Goal: Find specific page/section: Find specific page/section

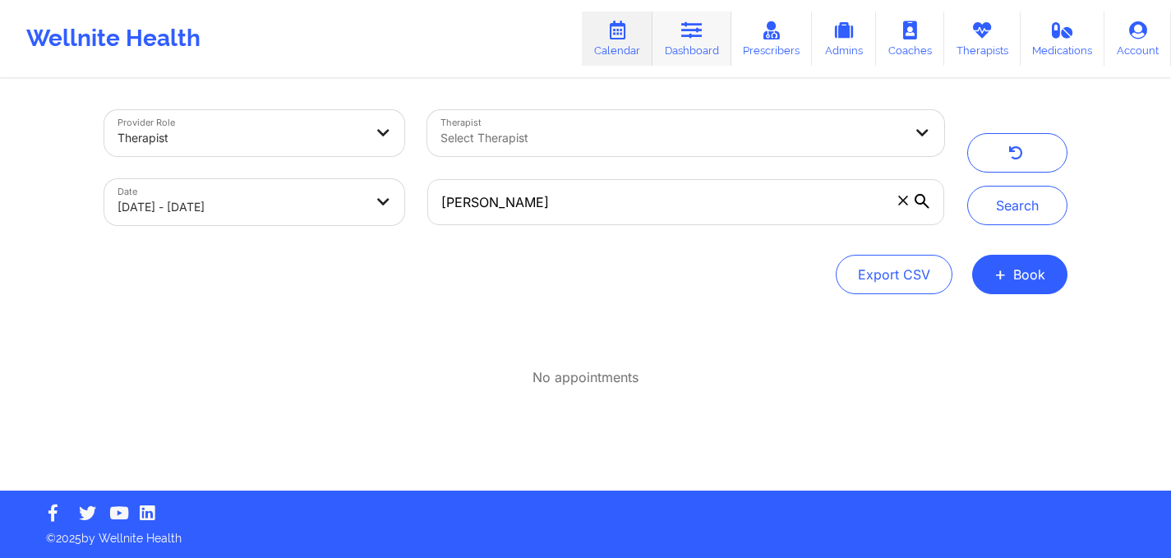
click at [697, 49] on link "Dashboard" at bounding box center [692, 39] width 79 height 54
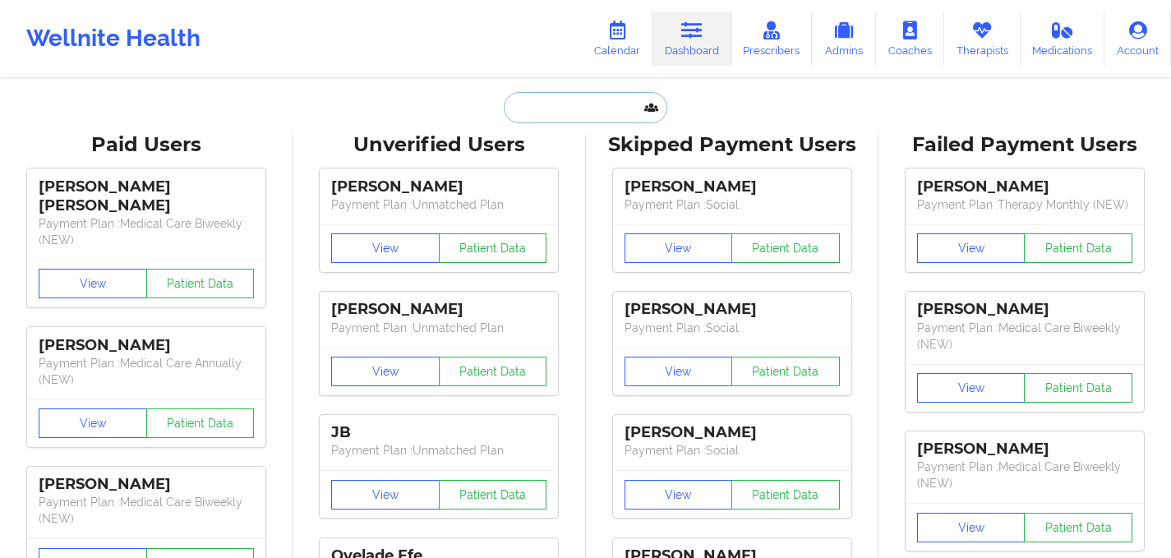
click at [535, 108] on input "text" at bounding box center [585, 107] width 163 height 31
click at [575, 104] on input "text" at bounding box center [585, 107] width 163 height 31
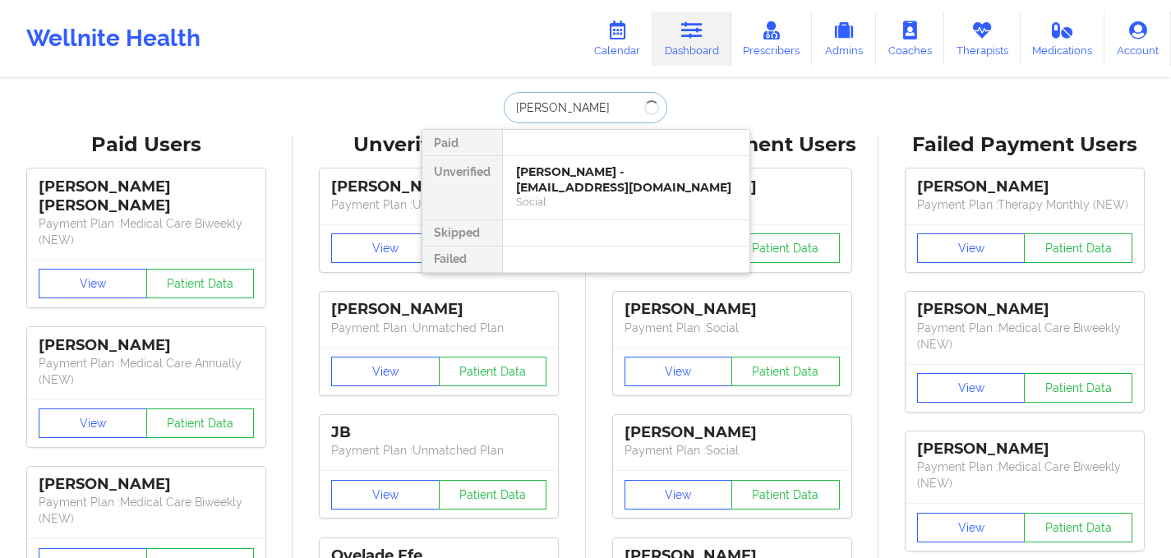
type input "[PERSON_NAME]"
click at [560, 173] on div "[PERSON_NAME] - [EMAIL_ADDRESS][DOMAIN_NAME]" at bounding box center [626, 179] width 220 height 30
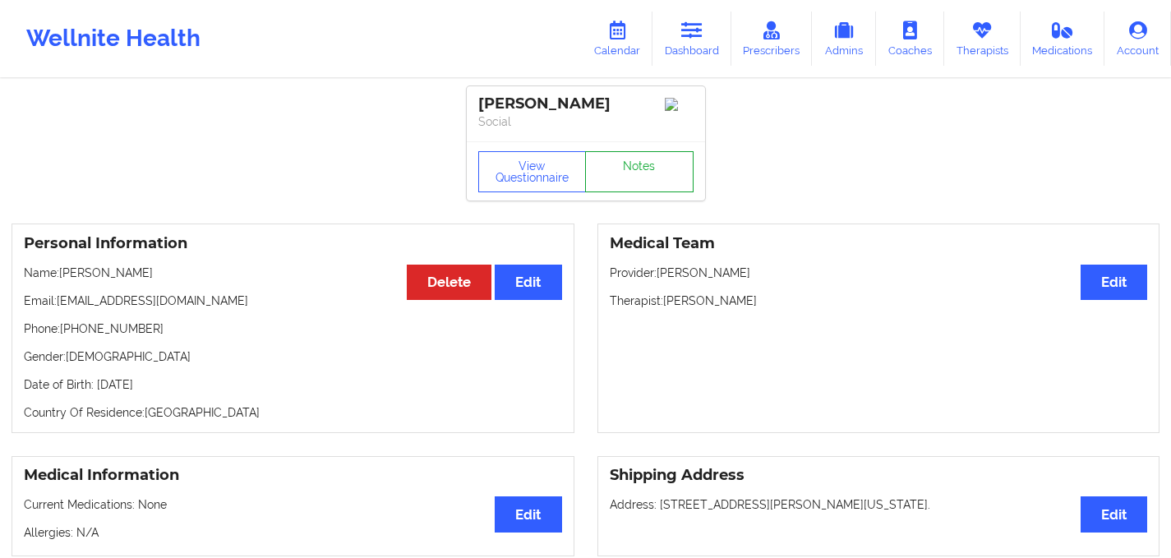
click at [640, 191] on link "Notes" at bounding box center [639, 171] width 109 height 41
